Goal: Information Seeking & Learning: Learn about a topic

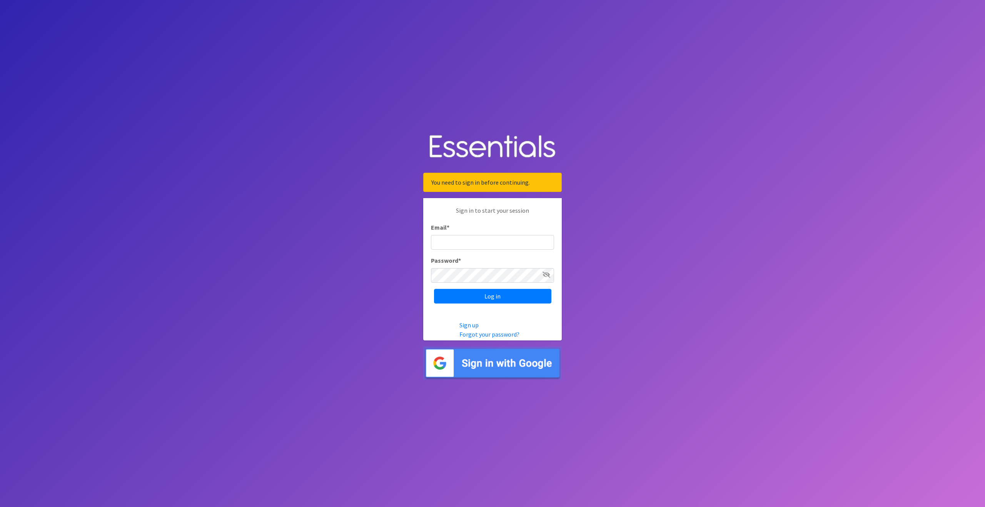
type input "[EMAIL_ADDRESS][DOMAIN_NAME]"
click at [485, 304] on div "Sign in to start your session Email * [EMAIL_ADDRESS][DOMAIN_NAME] Password * L…" at bounding box center [492, 254] width 138 height 113
click at [485, 294] on input "Log in" at bounding box center [492, 296] width 117 height 15
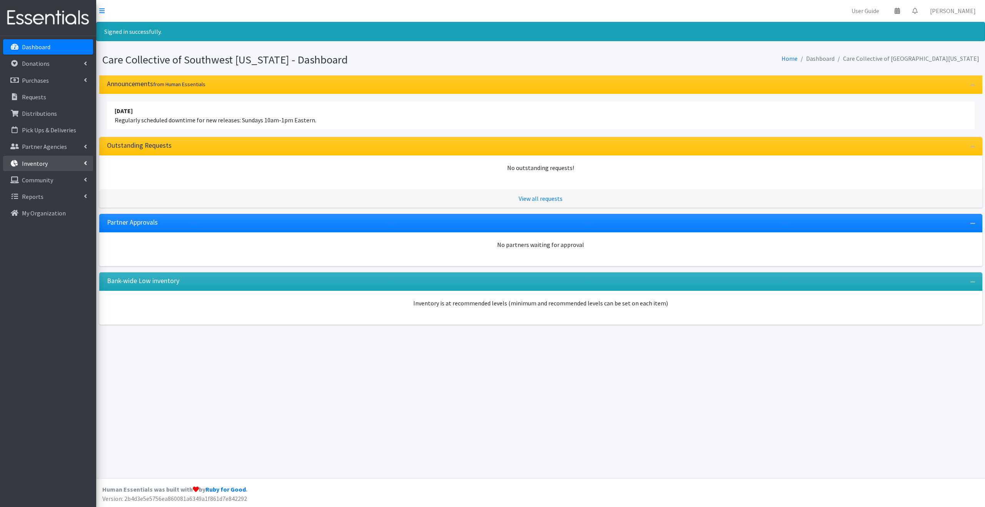
click at [56, 161] on link "Inventory" at bounding box center [48, 163] width 90 height 15
click at [55, 177] on link "Items & Inventory" at bounding box center [48, 179] width 90 height 15
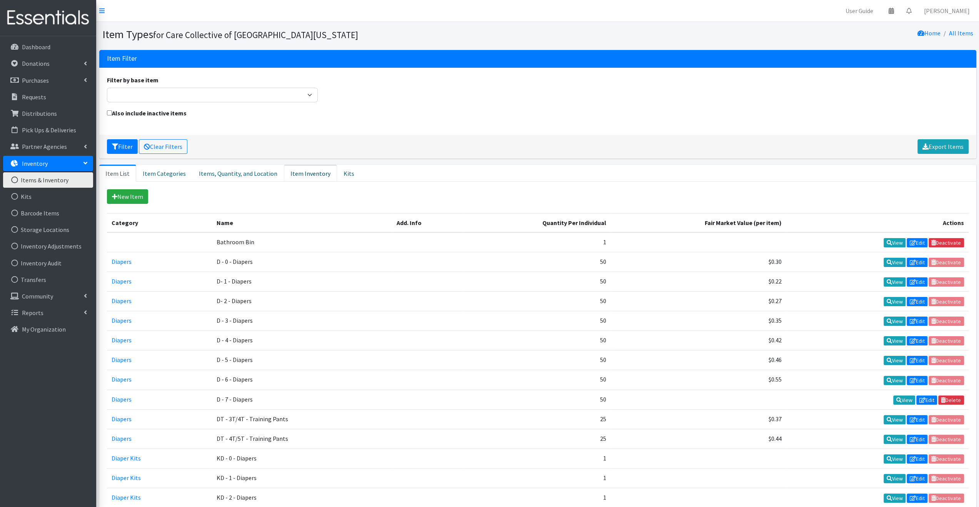
click at [296, 172] on link "Item Inventory" at bounding box center [310, 173] width 53 height 17
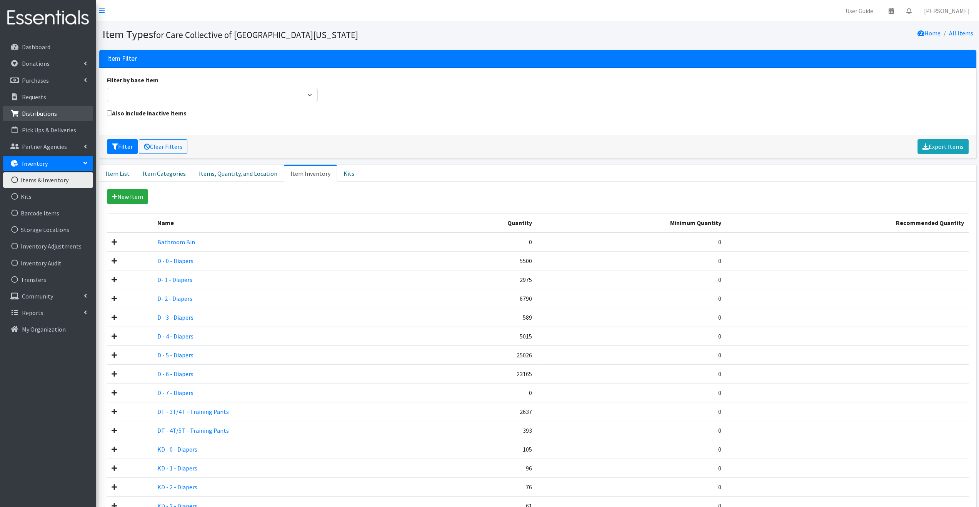
click at [45, 110] on p "Distributions" at bounding box center [39, 114] width 35 height 8
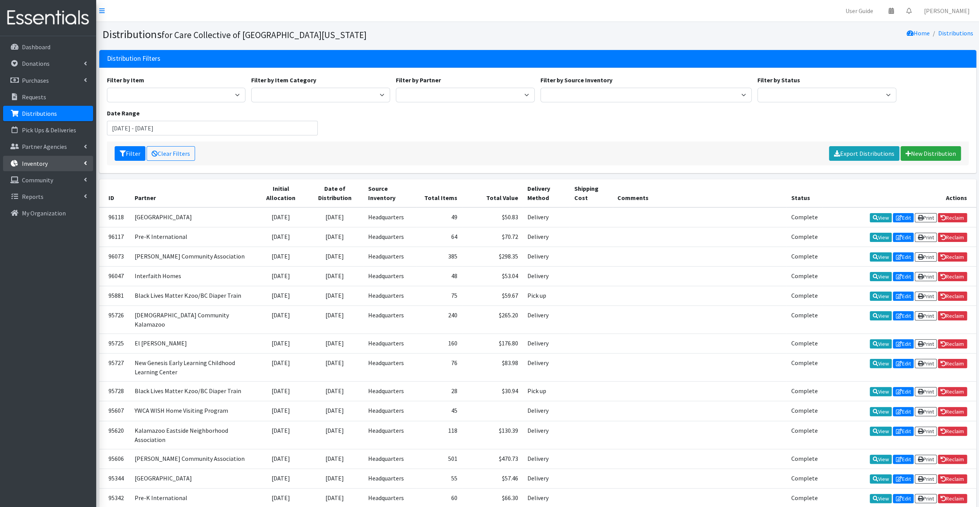
click at [44, 166] on p "Inventory" at bounding box center [35, 164] width 26 height 8
click at [43, 179] on link "Items & Inventory" at bounding box center [48, 179] width 90 height 15
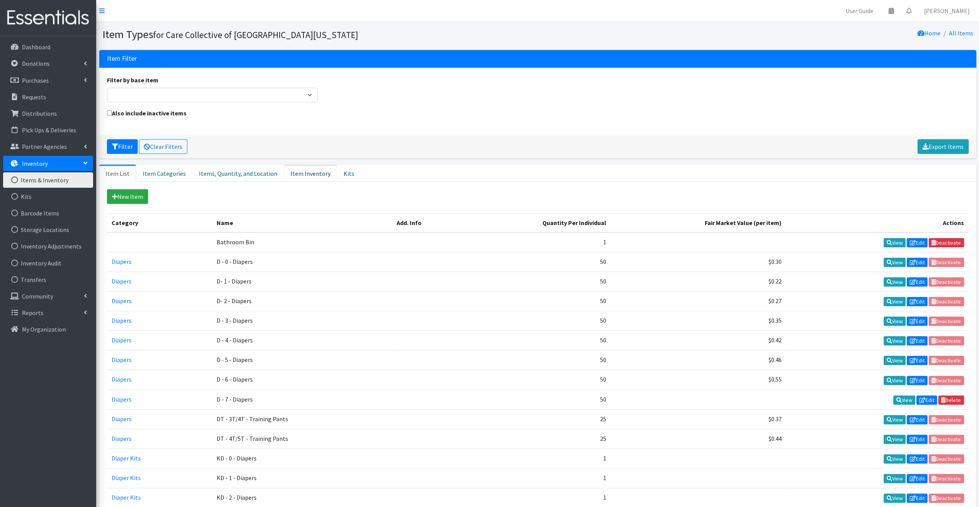
click at [302, 171] on link "Item Inventory" at bounding box center [310, 173] width 53 height 17
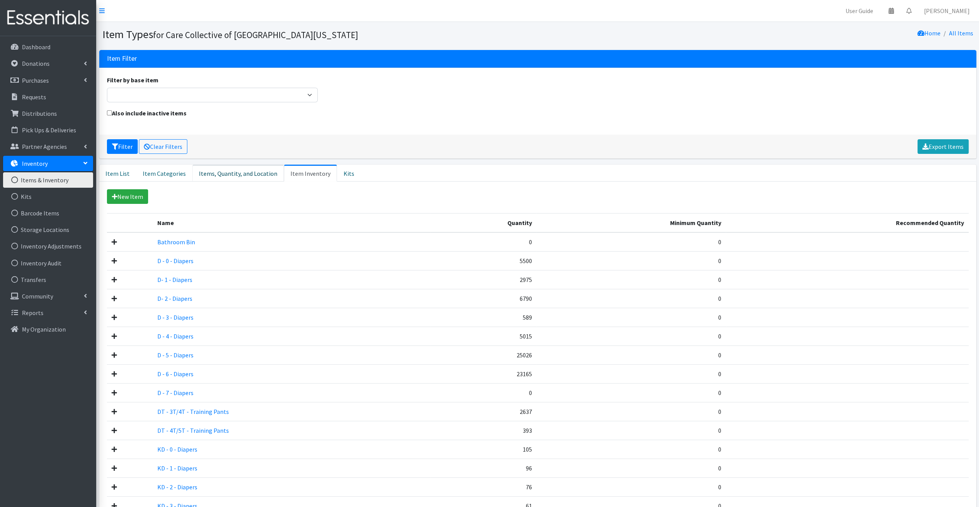
click at [212, 175] on link "Items, Quantity, and Location" at bounding box center [238, 173] width 92 height 17
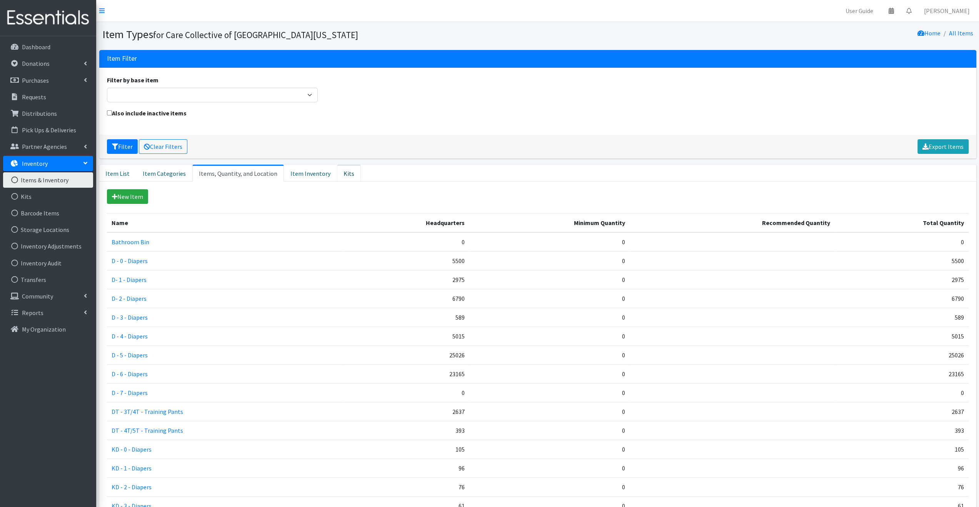
click at [345, 173] on link "Kits" at bounding box center [349, 173] width 24 height 17
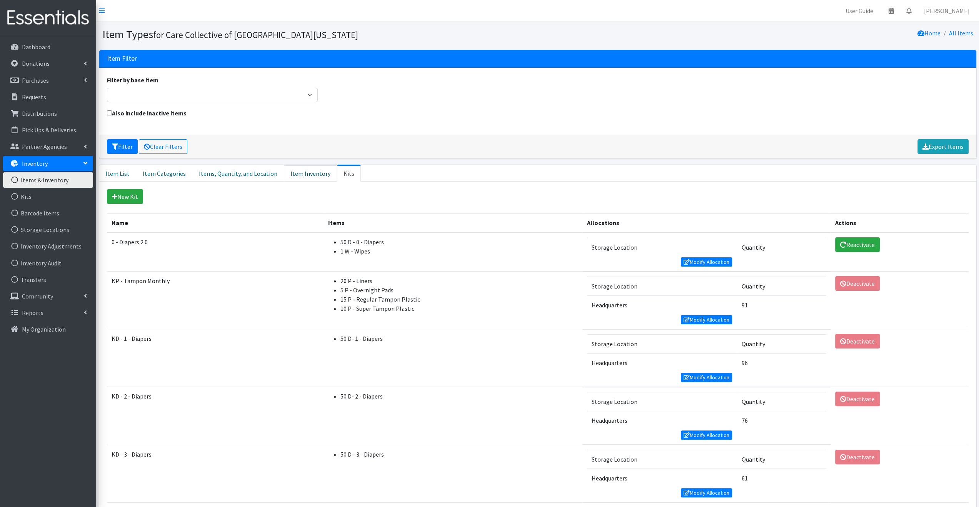
click at [290, 176] on link "Item Inventory" at bounding box center [310, 173] width 53 height 17
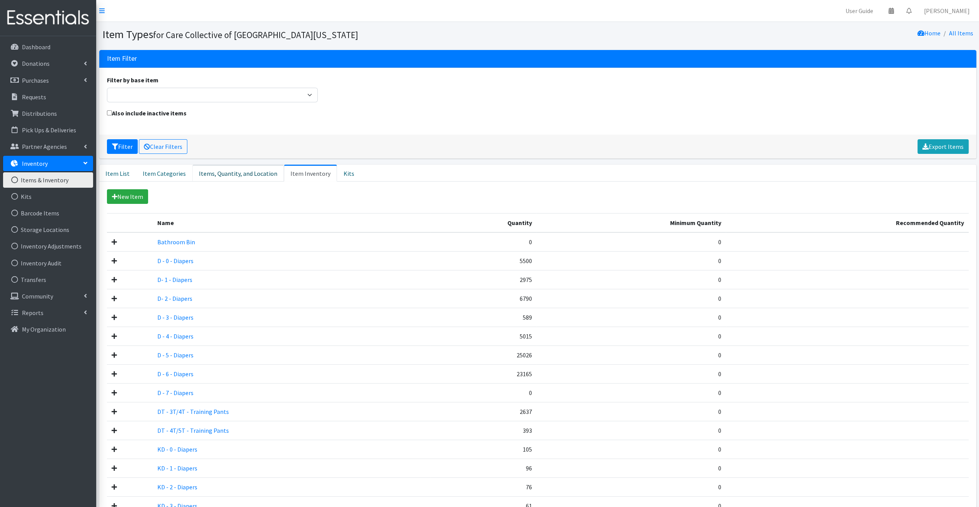
click at [250, 172] on link "Items, Quantity, and Location" at bounding box center [238, 173] width 92 height 17
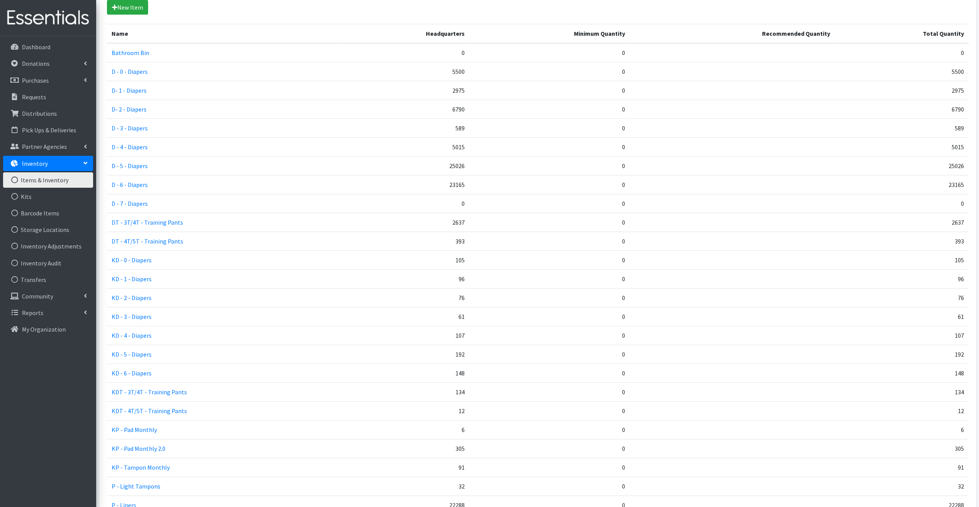
scroll to position [269, 0]
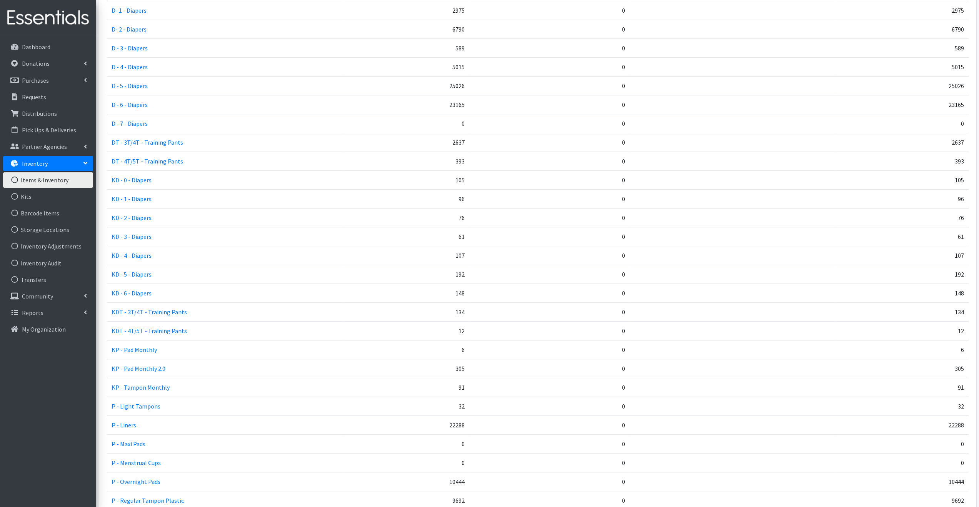
click at [229, 328] on td "KDT - 4T/5T - Training Pants" at bounding box center [224, 330] width 235 height 19
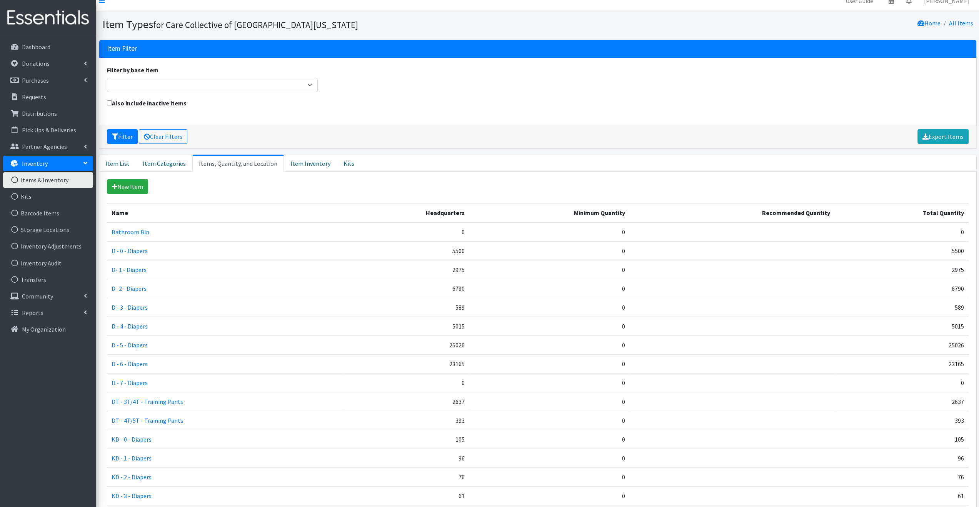
scroll to position [0, 0]
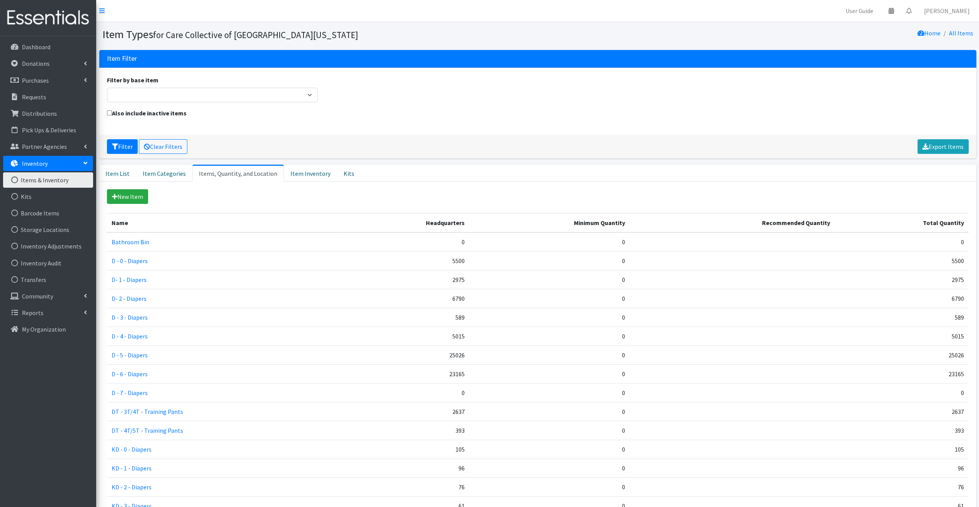
click at [547, 112] on div "Also include inactive items" at bounding box center [537, 117] width 867 height 18
